Goal: Check status: Check status

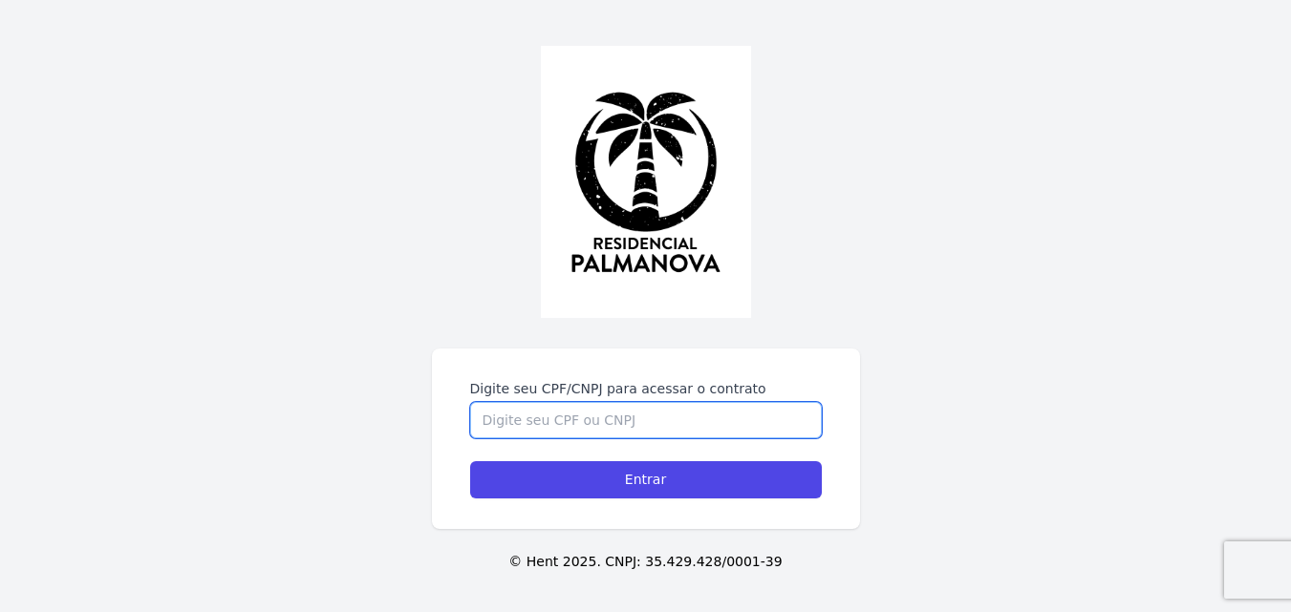
click at [600, 417] on input "Digite seu CPF/CNPJ para acessar o contrato" at bounding box center [646, 420] width 352 height 36
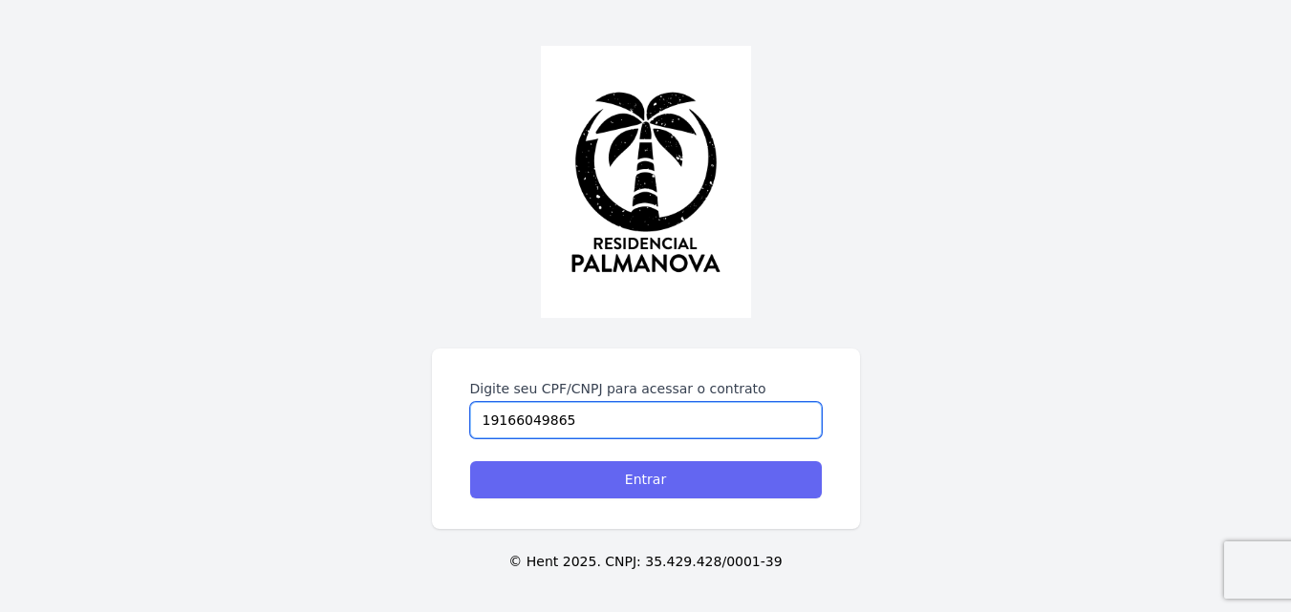
type input "19166049865"
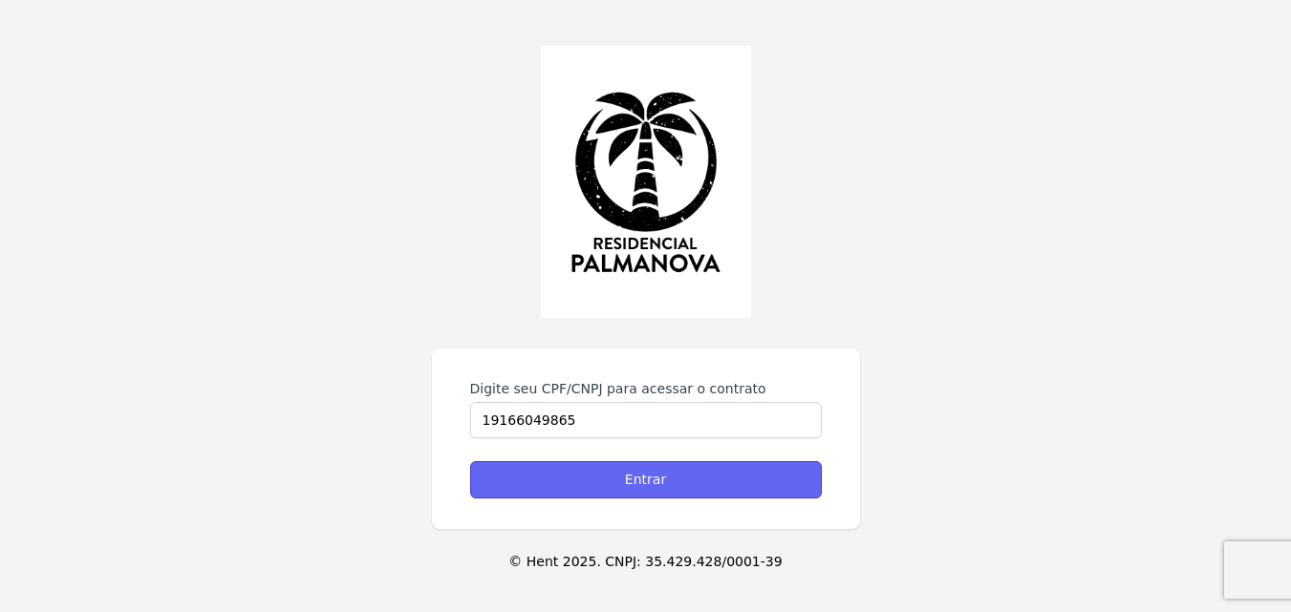
click at [663, 493] on input "Entrar" at bounding box center [646, 479] width 352 height 37
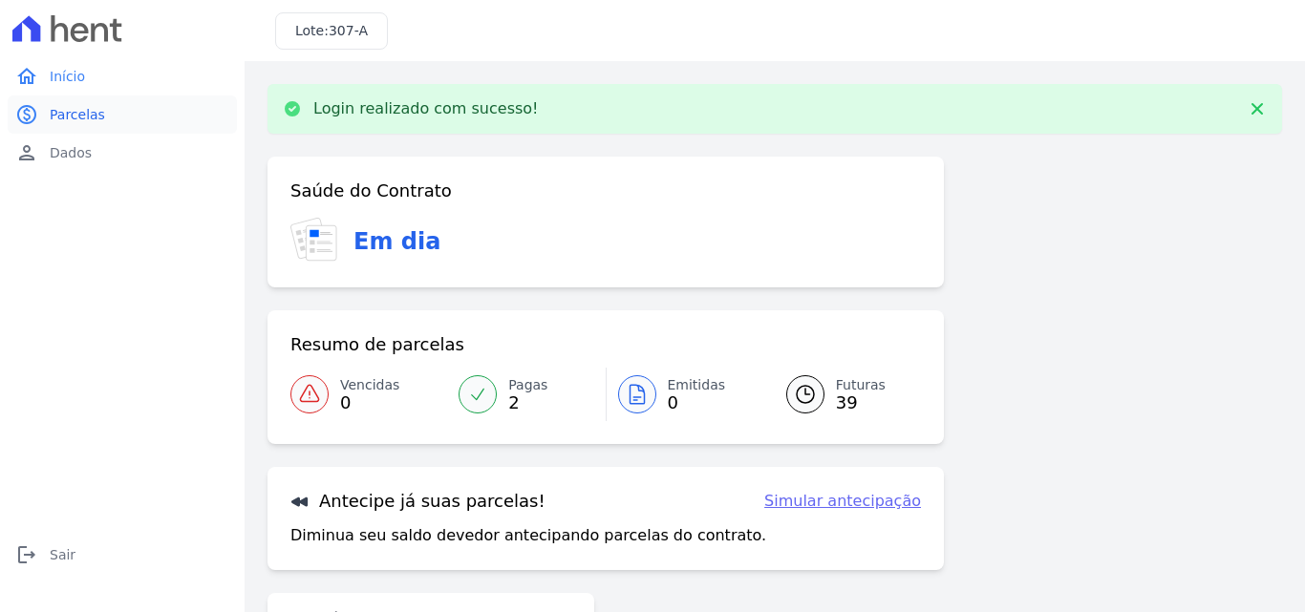
click at [100, 124] on link "paid Parcelas" at bounding box center [122, 115] width 229 height 38
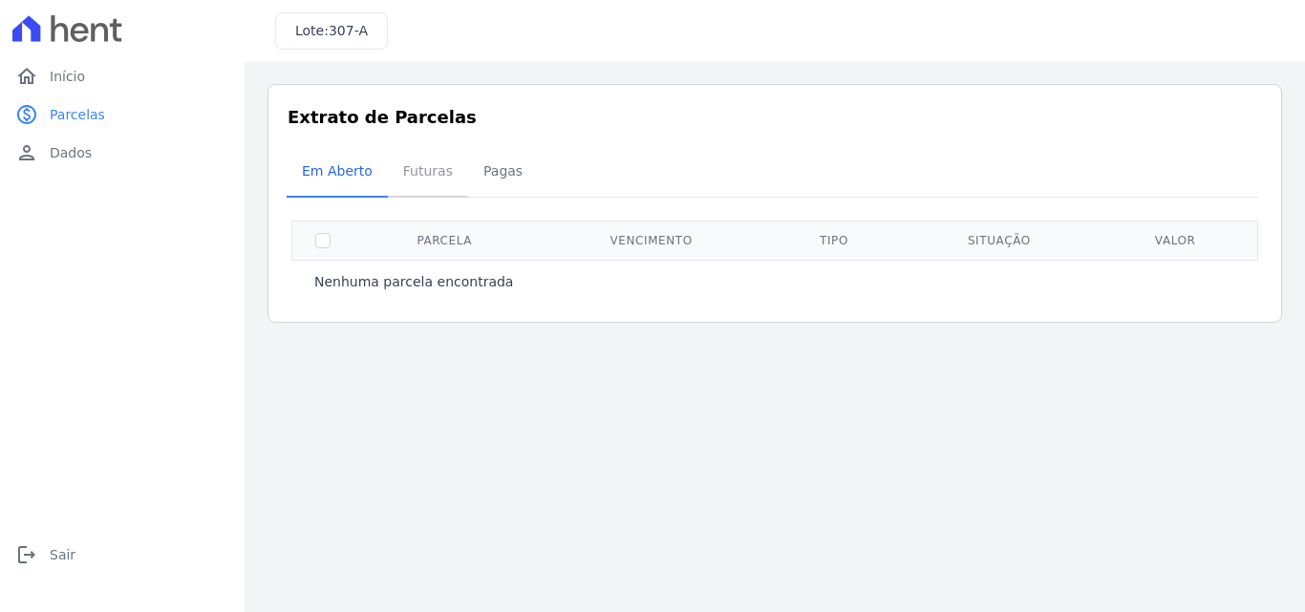
click at [424, 160] on span "Futuras" at bounding box center [428, 171] width 73 height 38
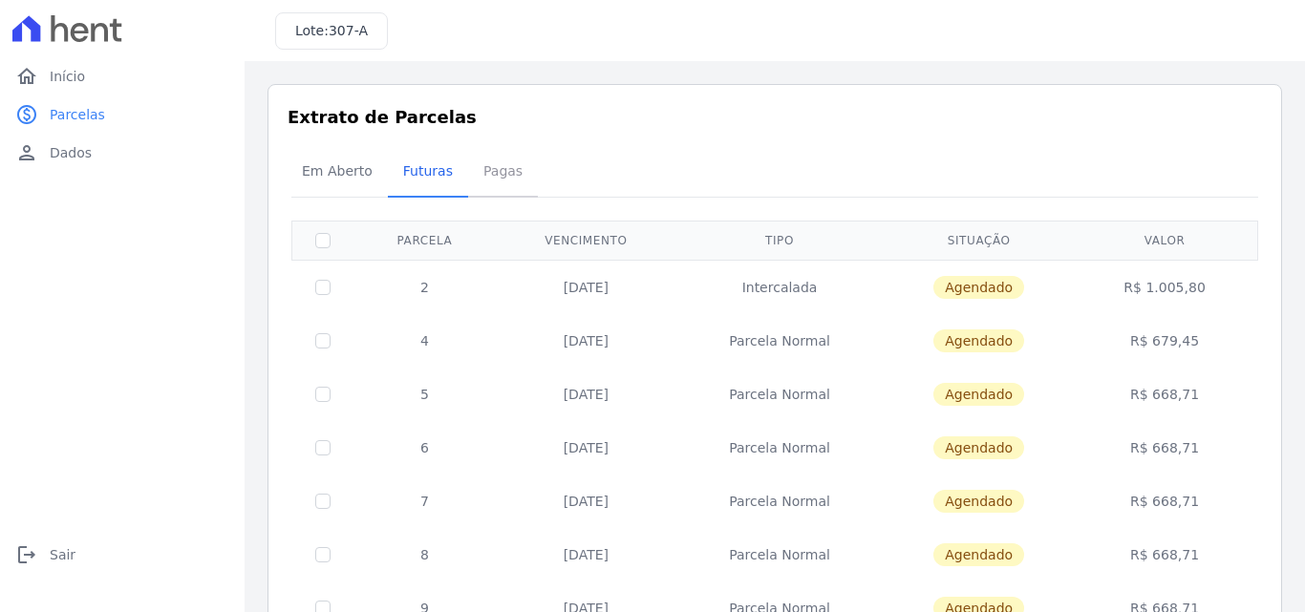
click at [483, 171] on span "Pagas" at bounding box center [503, 171] width 62 height 38
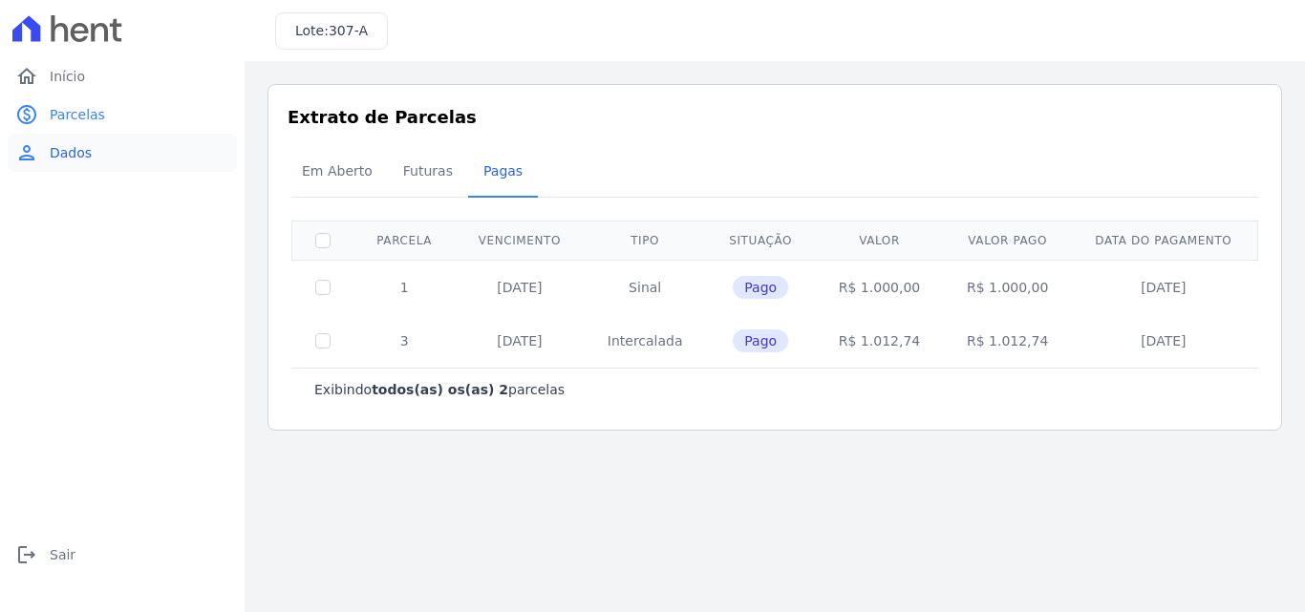
click at [53, 153] on span "Dados" at bounding box center [71, 152] width 42 height 19
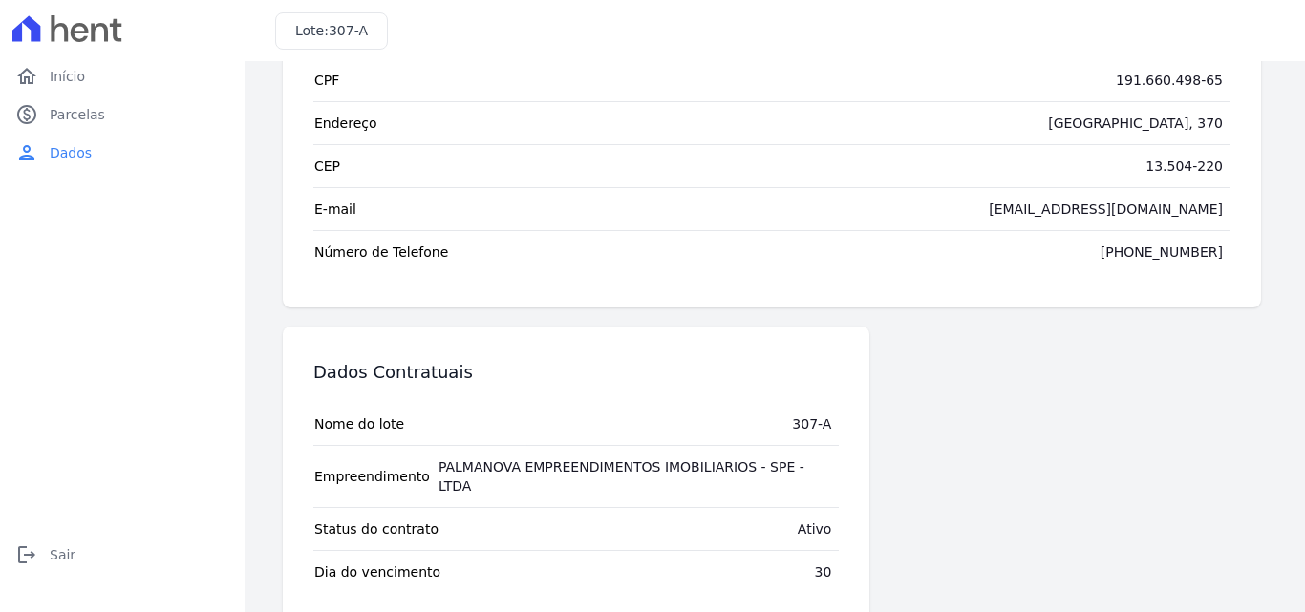
scroll to position [173, 0]
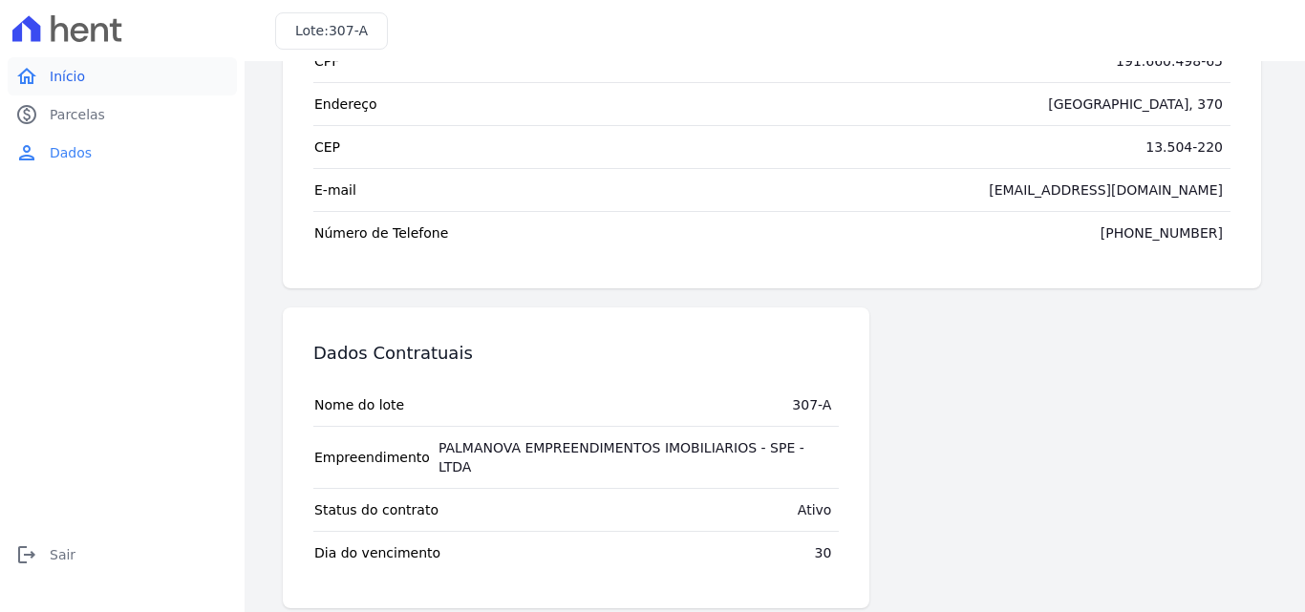
click at [116, 71] on link "home Início" at bounding box center [122, 76] width 229 height 38
